Goal: Check status: Check status

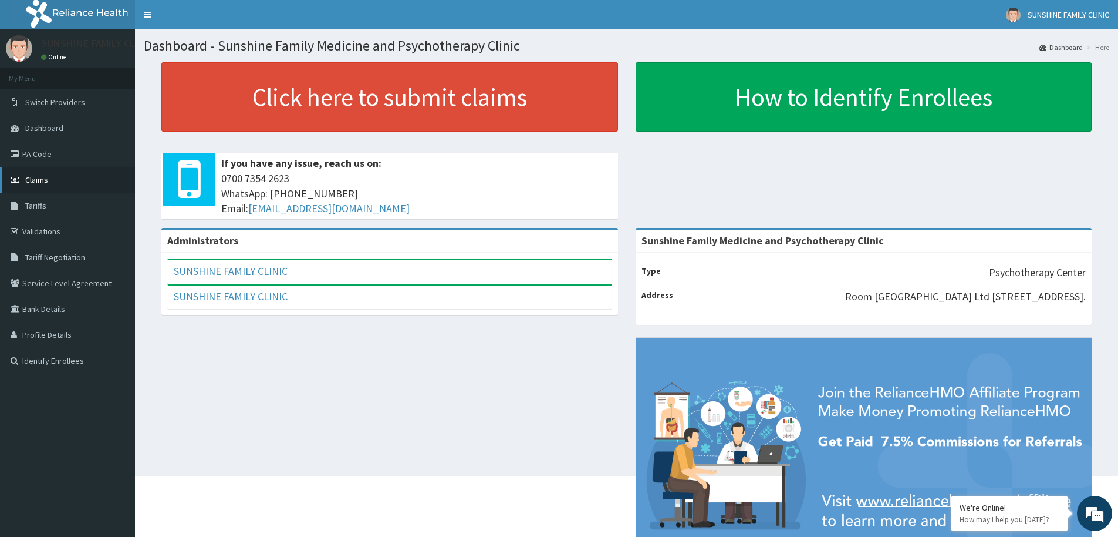
click at [38, 184] on span "Claims" at bounding box center [36, 179] width 23 height 11
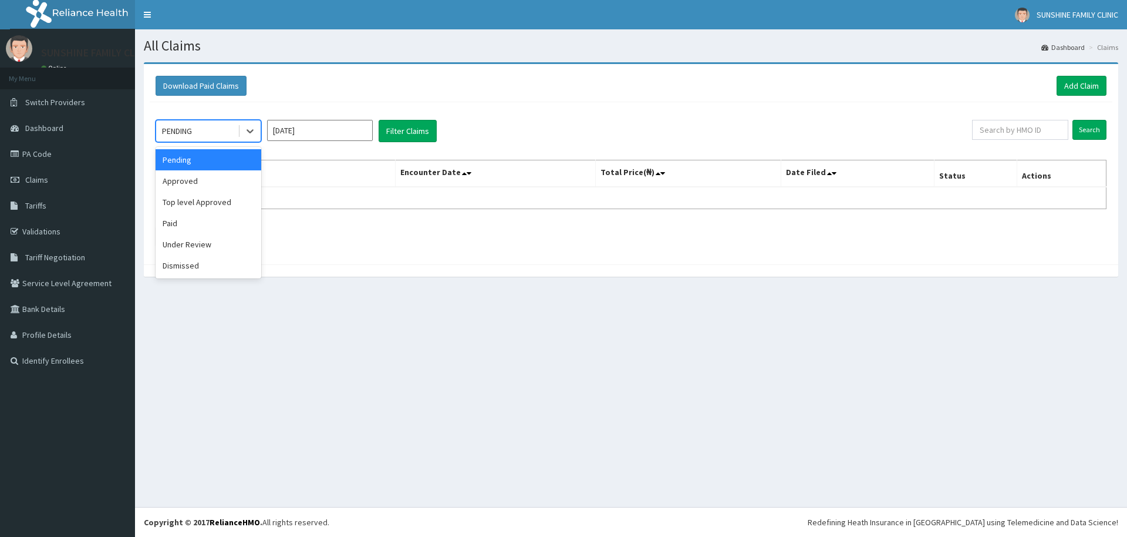
click at [174, 242] on div "Under Review" at bounding box center [209, 244] width 106 height 21
click at [174, 242] on li at bounding box center [166, 237] width 21 height 20
click at [393, 138] on button "Filter Claims" at bounding box center [408, 131] width 58 height 22
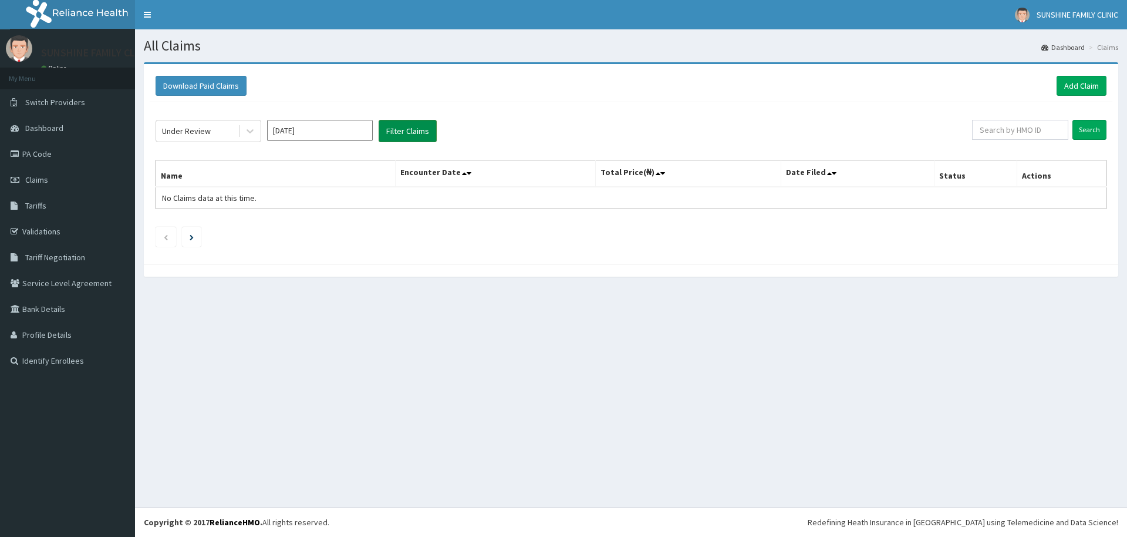
click at [398, 131] on button "Filter Claims" at bounding box center [408, 131] width 58 height 22
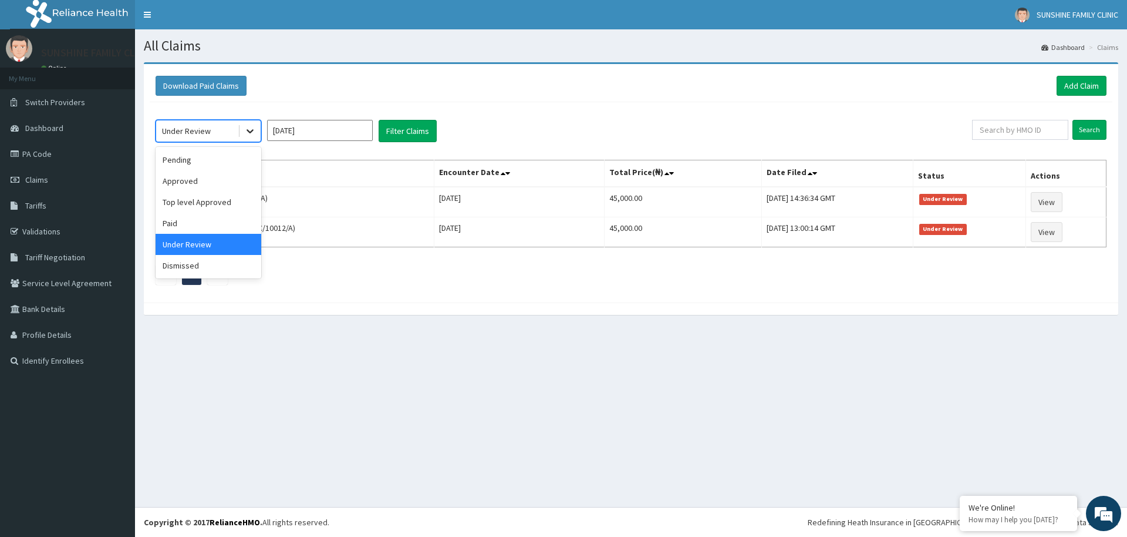
click at [239, 126] on div at bounding box center [249, 130] width 21 height 21
click at [183, 181] on div "Approved" at bounding box center [209, 180] width 106 height 21
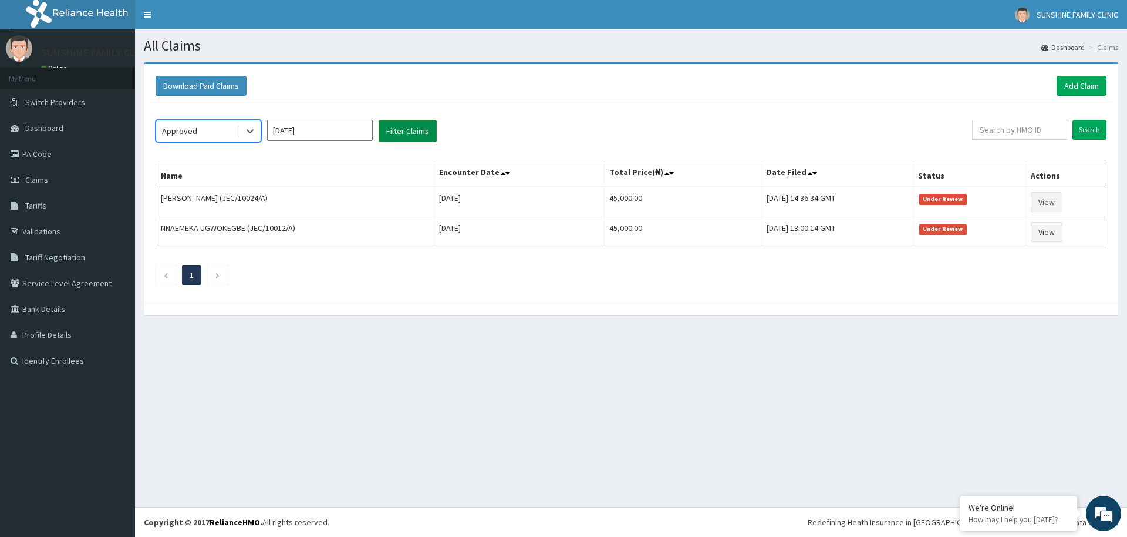
click at [386, 137] on button "Filter Claims" at bounding box center [408, 131] width 58 height 22
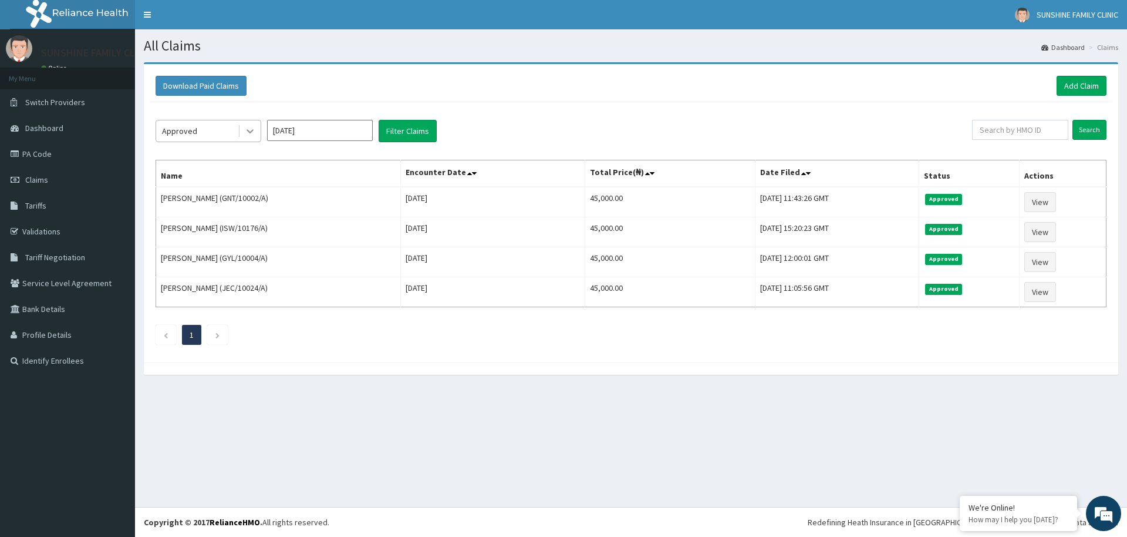
click at [248, 137] on div at bounding box center [249, 130] width 21 height 21
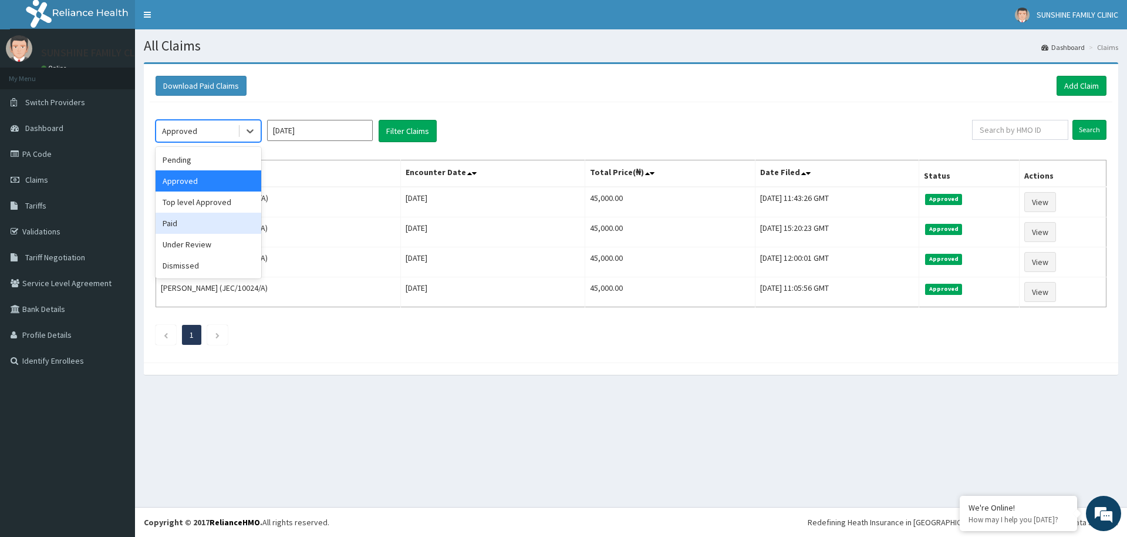
click at [176, 216] on div "Paid" at bounding box center [209, 222] width 106 height 21
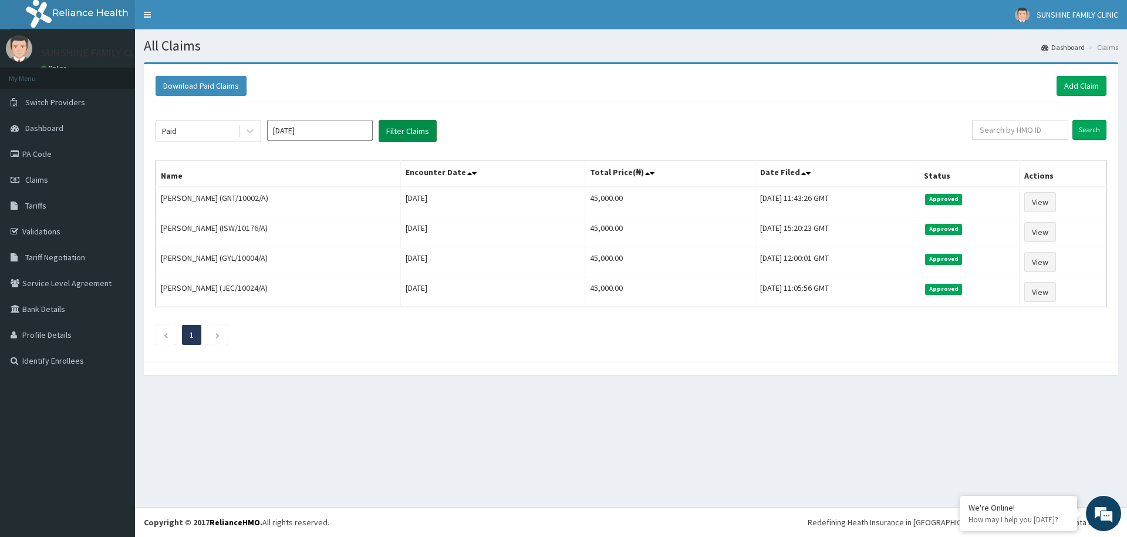
click at [408, 130] on button "Filter Claims" at bounding box center [408, 131] width 58 height 22
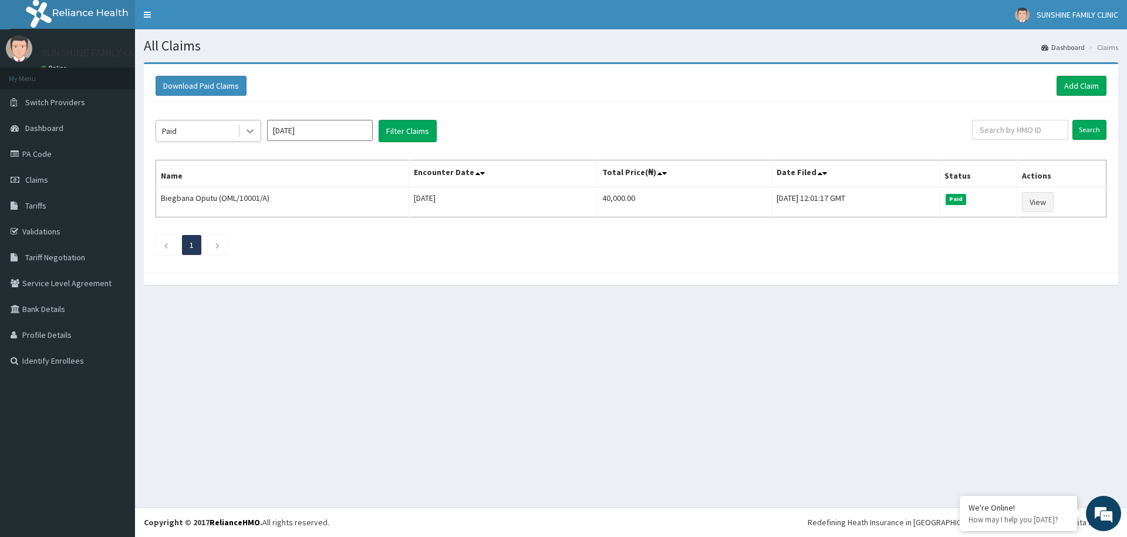
click at [245, 129] on icon at bounding box center [250, 131] width 12 height 12
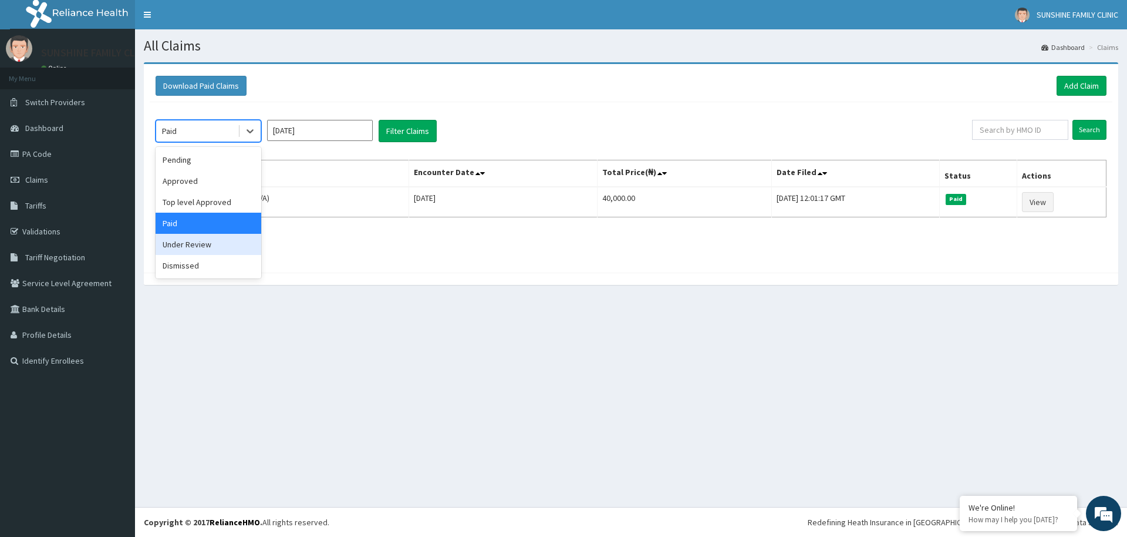
click at [189, 250] on div "Under Review" at bounding box center [209, 244] width 106 height 21
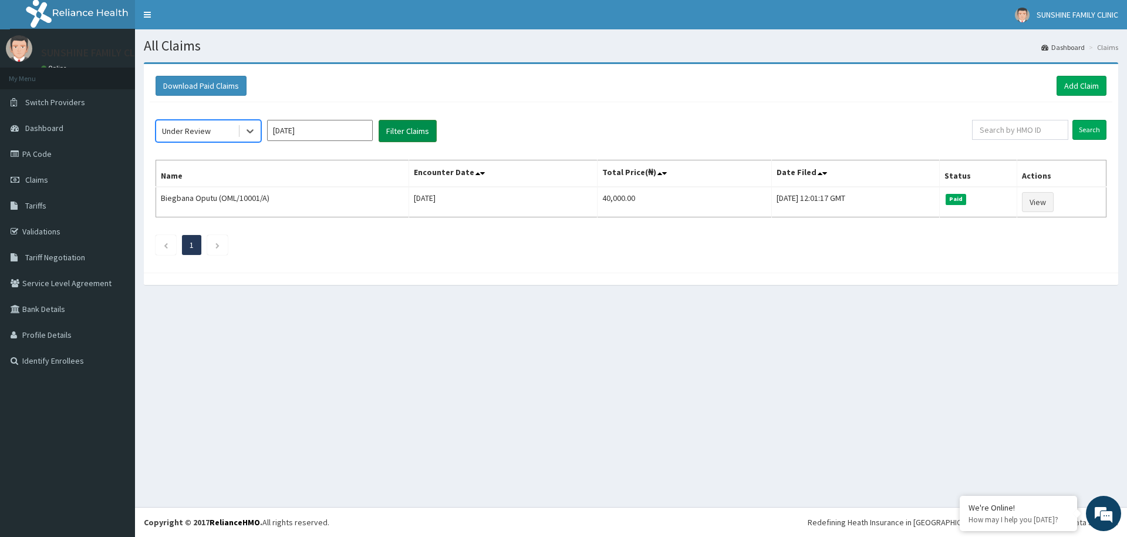
click at [390, 129] on button "Filter Claims" at bounding box center [408, 131] width 58 height 22
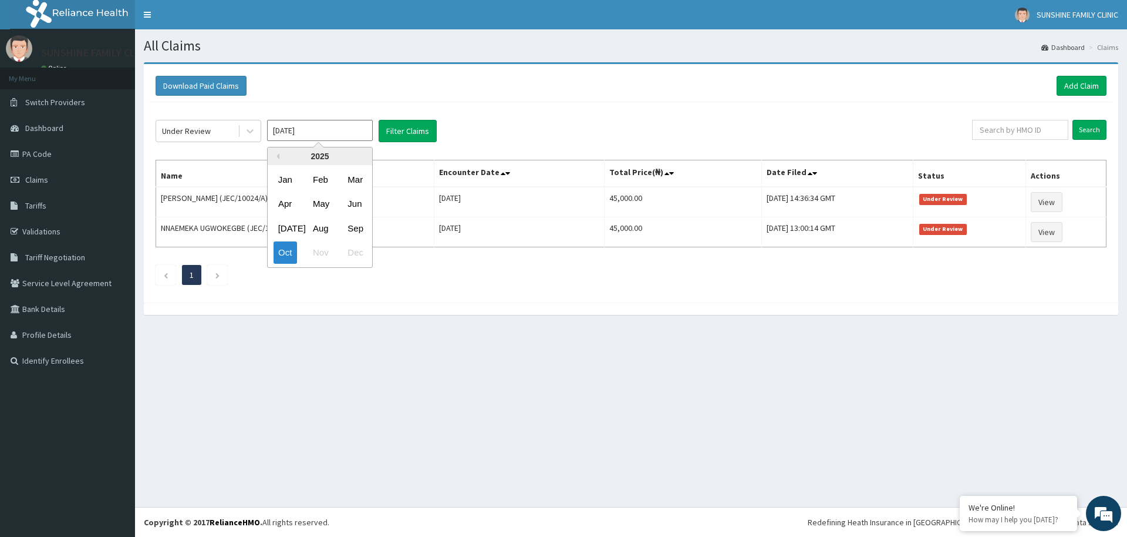
click at [303, 135] on input "Oct 2025" at bounding box center [320, 130] width 106 height 21
click at [343, 226] on div "Sep" at bounding box center [354, 228] width 23 height 22
type input "Sep 2025"
click at [409, 143] on div "Under Review Sep 2025 Filter Claims Search Name Encounter Date Total Price(₦) D…" at bounding box center [631, 199] width 963 height 194
click at [404, 126] on button "Filter Claims" at bounding box center [408, 131] width 58 height 22
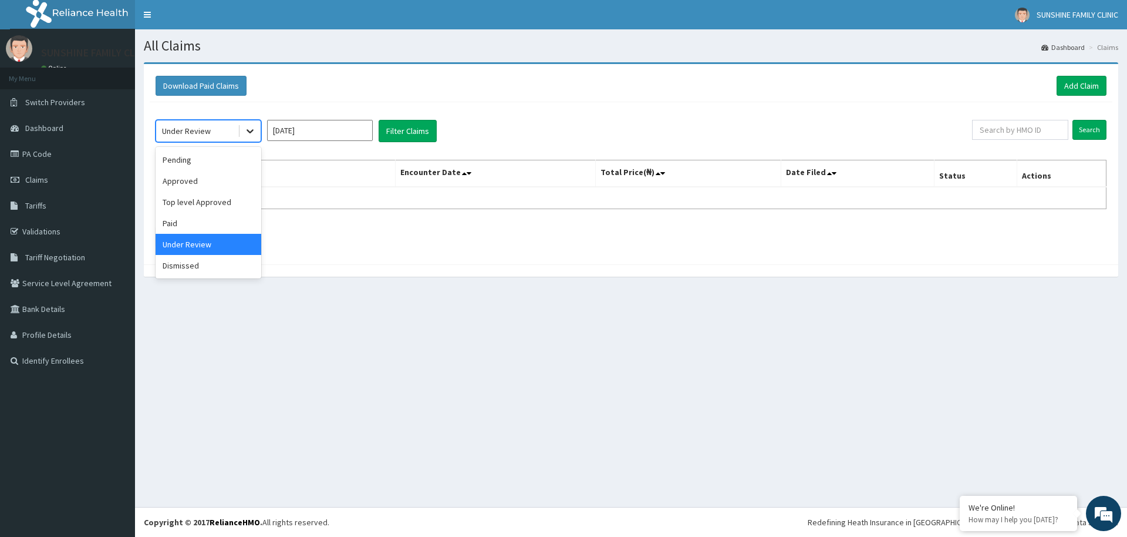
click at [242, 134] on div at bounding box center [249, 130] width 21 height 21
click at [188, 188] on div "Approved" at bounding box center [209, 180] width 106 height 21
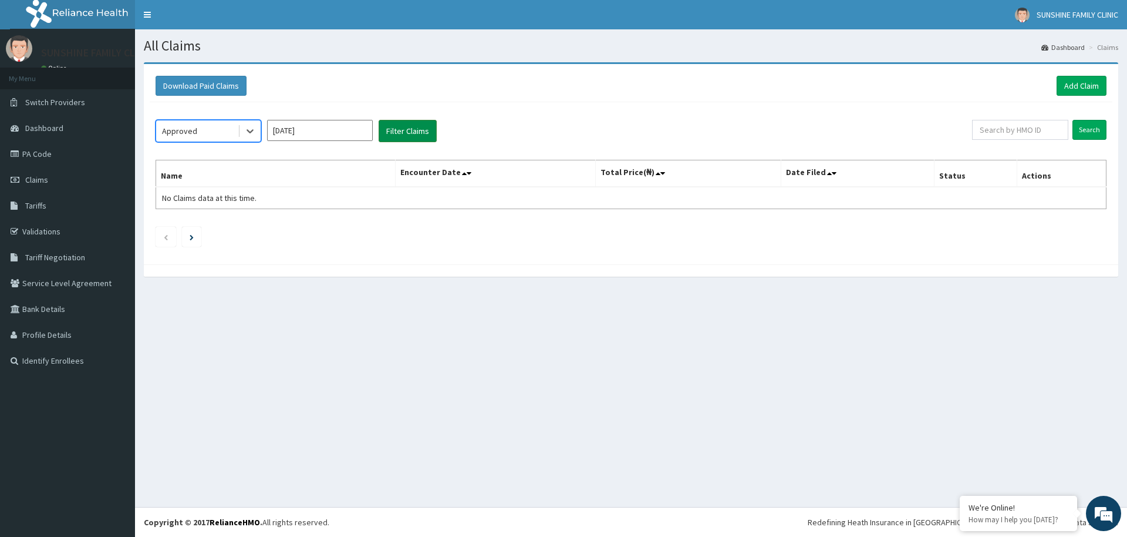
click at [394, 129] on button "Filter Claims" at bounding box center [408, 131] width 58 height 22
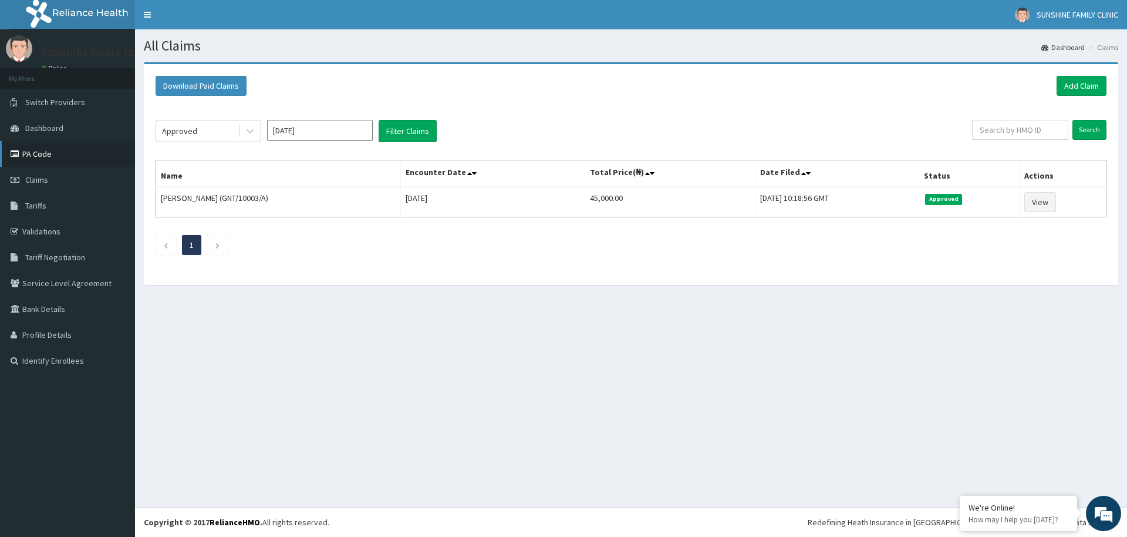
click at [42, 151] on link "PA Code" at bounding box center [67, 154] width 135 height 26
